Goal: Browse casually: Explore the website without a specific task or goal

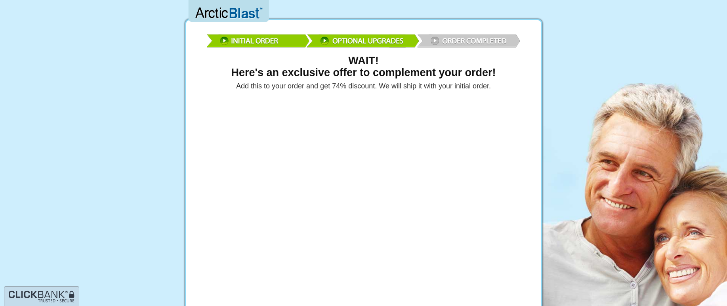
click at [325, 40] on img at bounding box center [363, 39] width 317 height 23
click at [435, 41] on img at bounding box center [363, 39] width 317 height 23
click at [435, 40] on img at bounding box center [363, 39] width 317 height 23
click at [462, 38] on img at bounding box center [363, 39] width 317 height 23
click at [460, 38] on img at bounding box center [363, 39] width 317 height 23
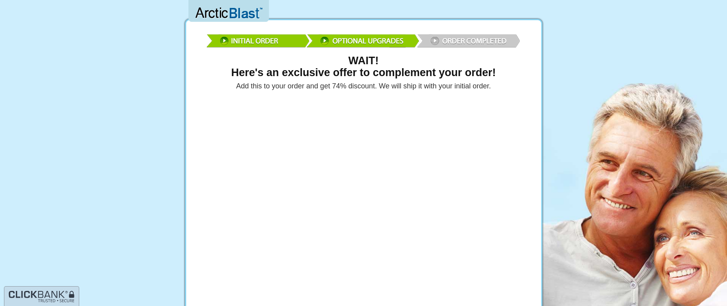
click at [460, 38] on img at bounding box center [363, 39] width 317 height 23
click at [459, 38] on img at bounding box center [363, 39] width 317 height 23
click at [456, 41] on img at bounding box center [363, 39] width 317 height 23
click at [457, 41] on img at bounding box center [363, 39] width 317 height 23
click at [456, 41] on img at bounding box center [363, 39] width 317 height 23
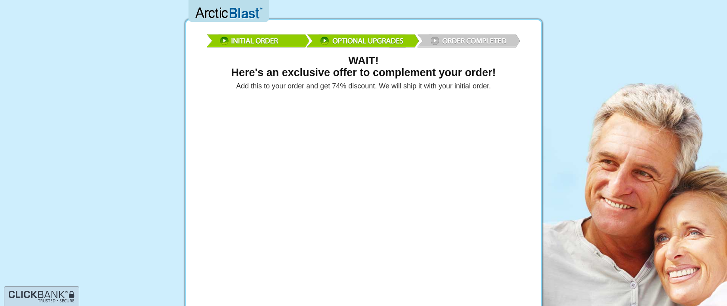
click at [456, 41] on img at bounding box center [363, 39] width 317 height 23
click at [359, 40] on img at bounding box center [363, 39] width 317 height 23
click at [359, 41] on img at bounding box center [363, 39] width 317 height 23
click at [359, 42] on img at bounding box center [363, 39] width 317 height 23
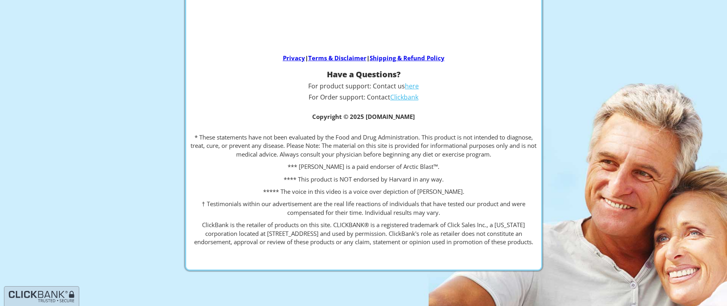
scroll to position [276, 0]
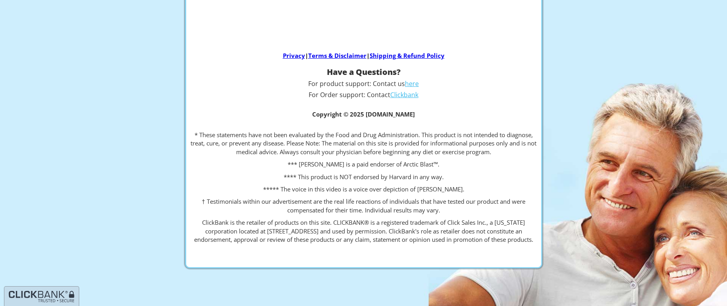
click at [501, 100] on center "Have a Questions? For product support: Contact us here For Order support: Conta…" at bounding box center [364, 156] width 361 height 176
click at [510, 110] on p "Copyright © 2025 [DOMAIN_NAME]" at bounding box center [364, 114] width 353 height 8
